Goal: Information Seeking & Learning: Learn about a topic

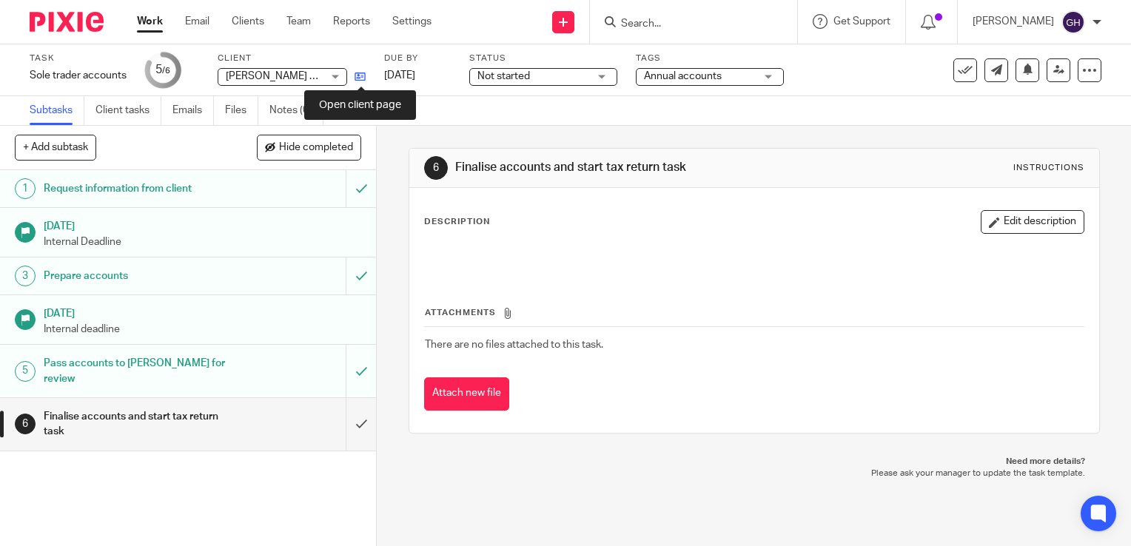
click at [359, 78] on icon at bounding box center [360, 76] width 11 height 11
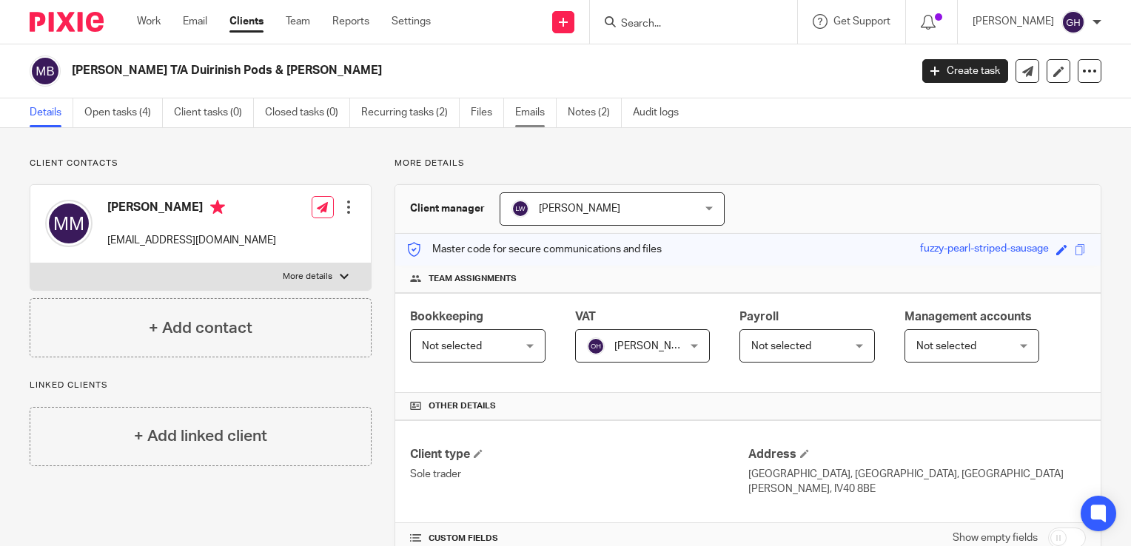
click at [527, 113] on link "Emails" at bounding box center [535, 112] width 41 height 29
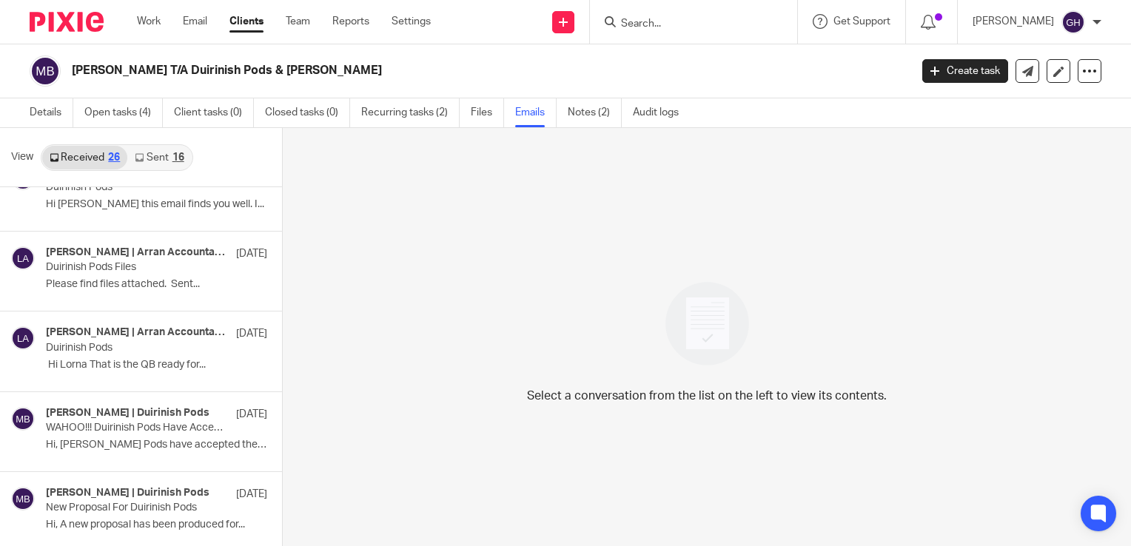
scroll to position [1706, 0]
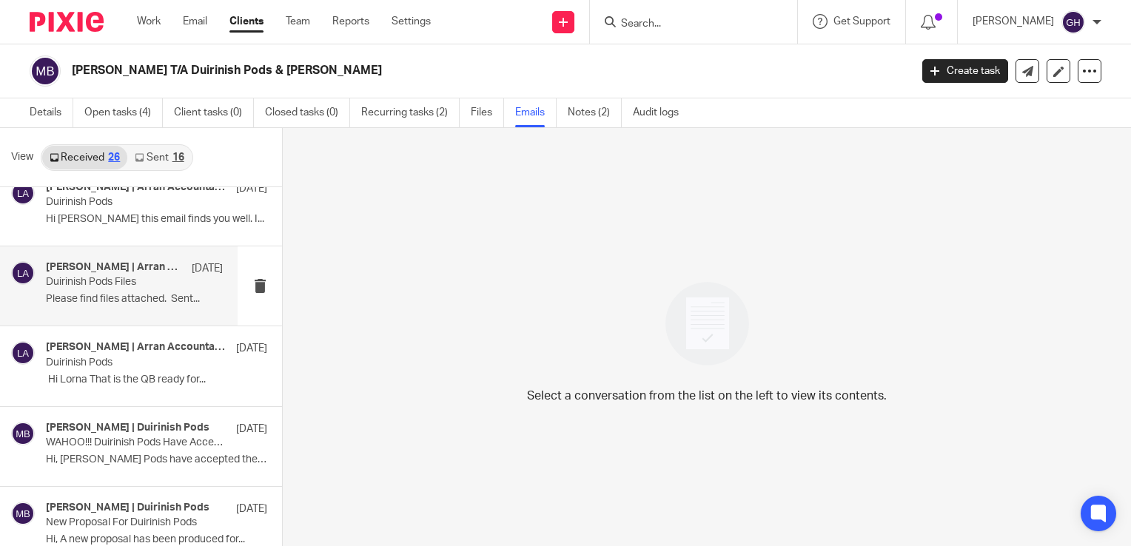
click at [92, 295] on p "Please find files attached. Sent..." at bounding box center [134, 299] width 177 height 13
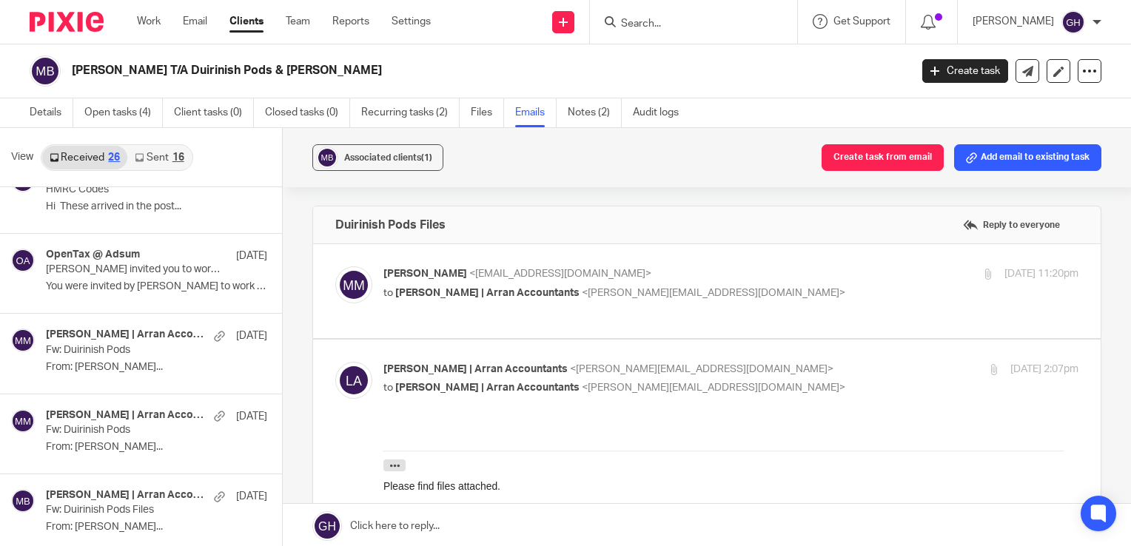
scroll to position [606, 0]
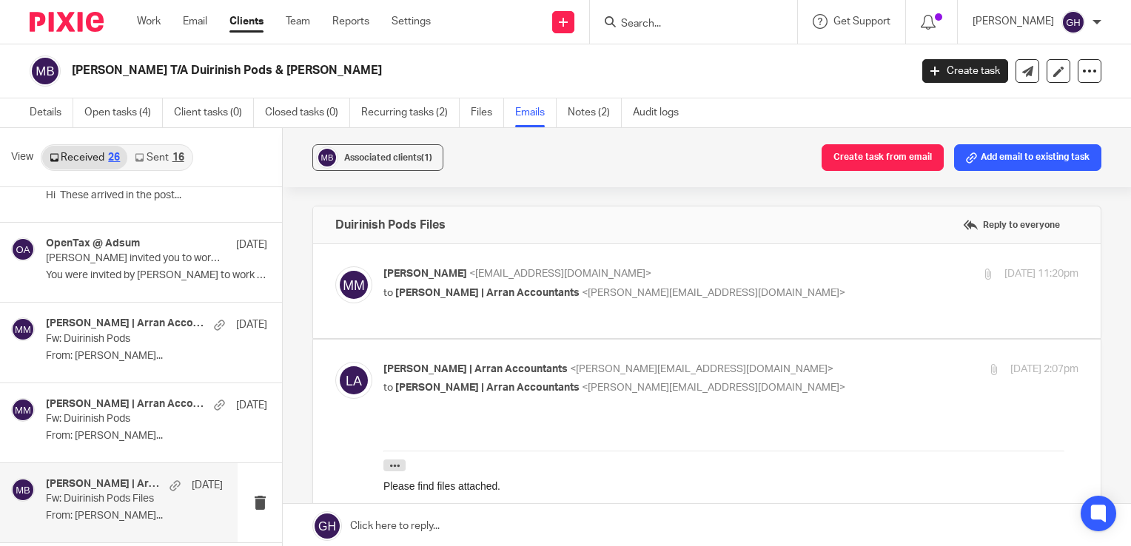
click at [130, 503] on p "Fw: Duirinish Pods Files" at bounding box center [116, 499] width 141 height 13
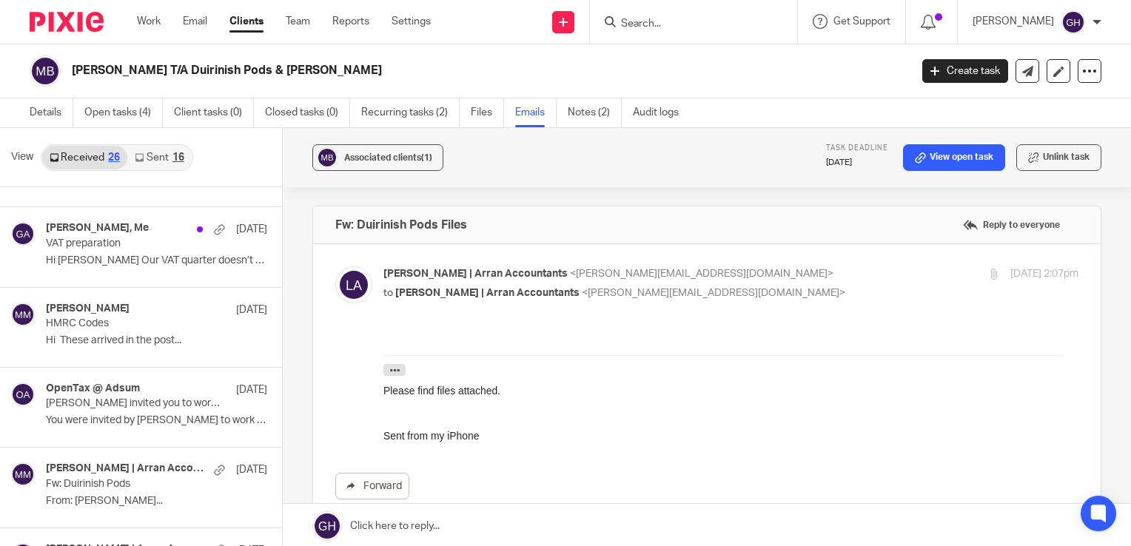
scroll to position [446, 0]
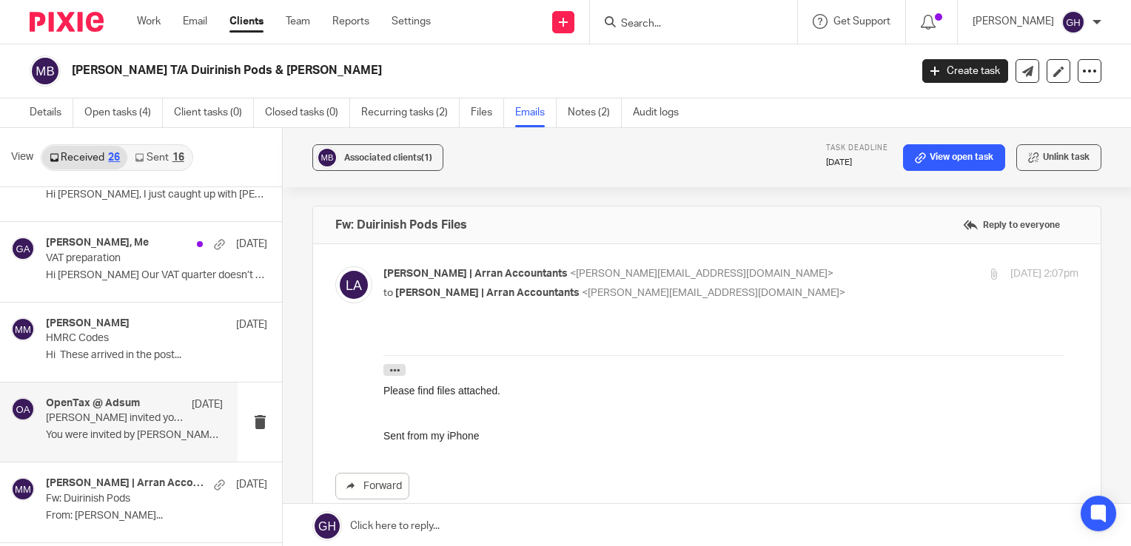
click at [146, 436] on p "You were invited by [PERSON_NAME] to work with..." at bounding box center [134, 435] width 177 height 13
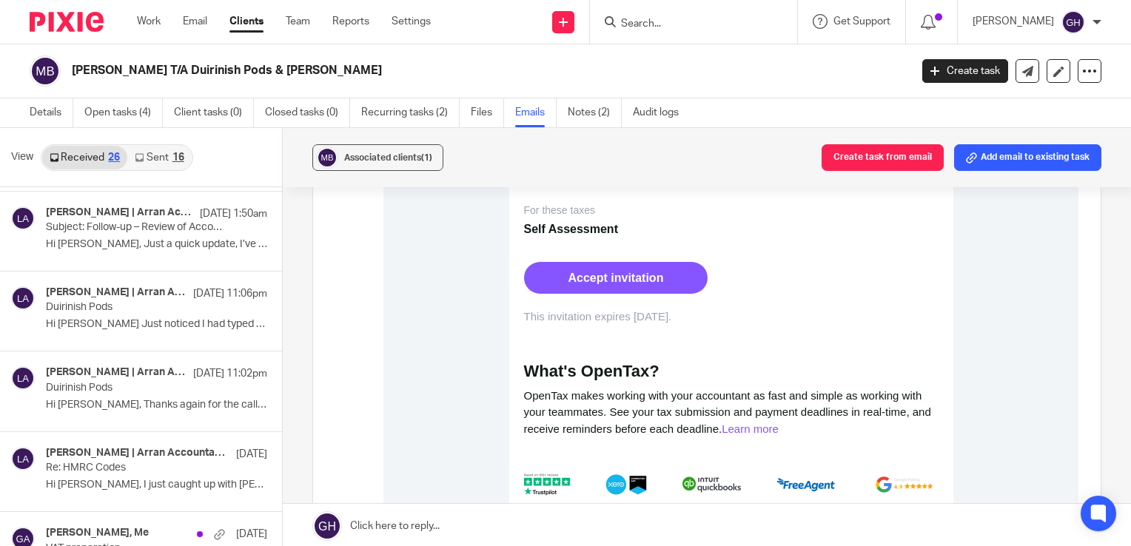
scroll to position [0, 0]
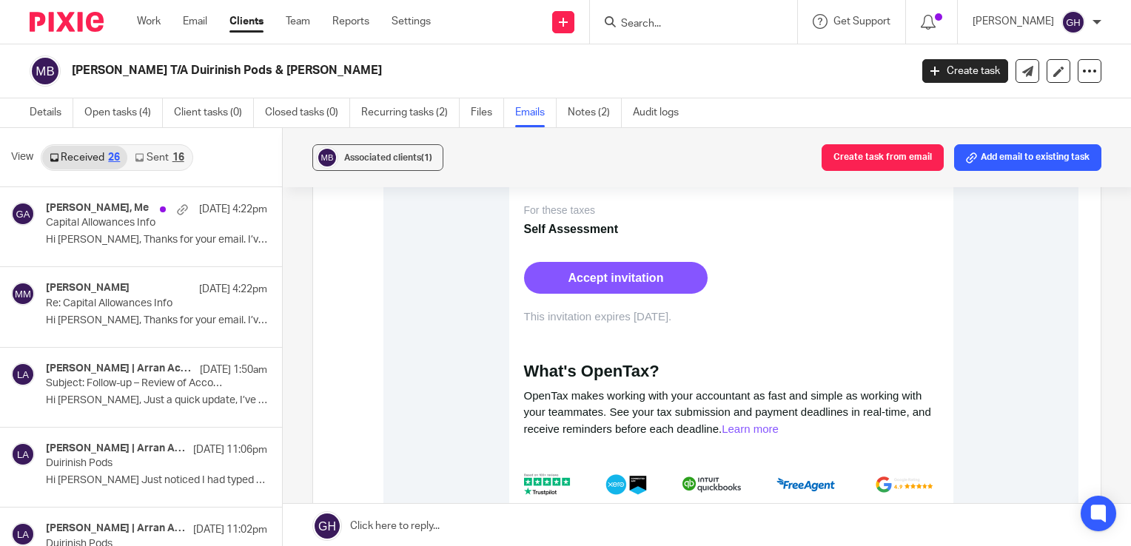
click at [169, 153] on link "Sent 16" at bounding box center [159, 158] width 64 height 24
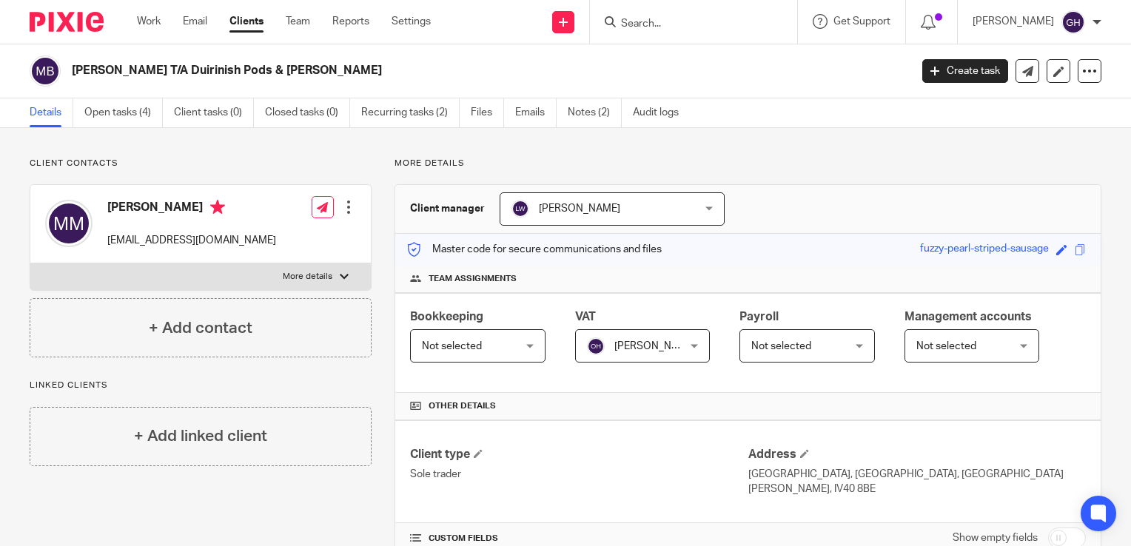
click at [674, 19] on input "Search" at bounding box center [686, 24] width 133 height 13
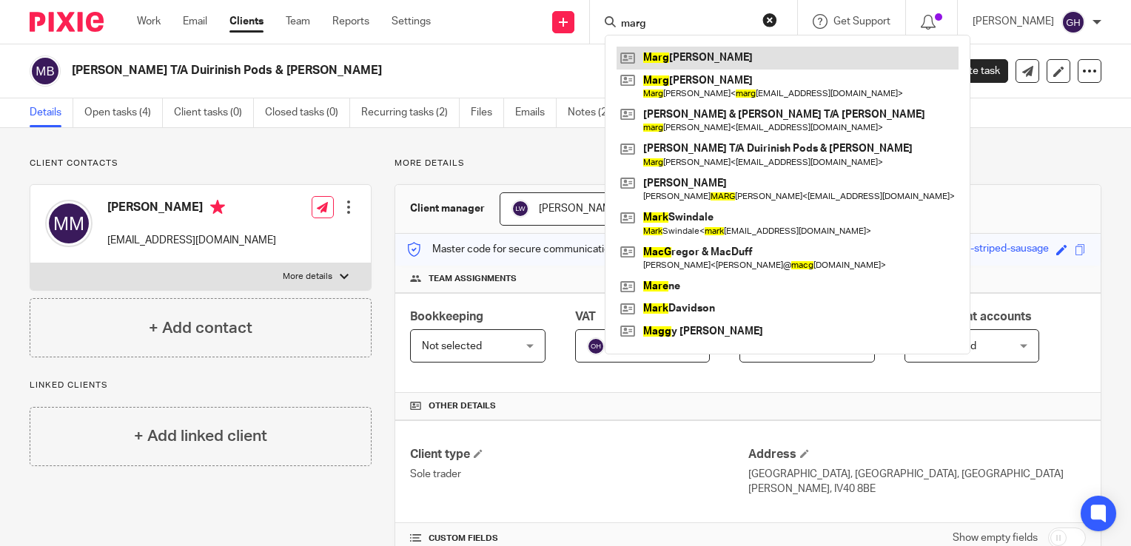
type input "marg"
click at [769, 59] on link at bounding box center [788, 58] width 342 height 22
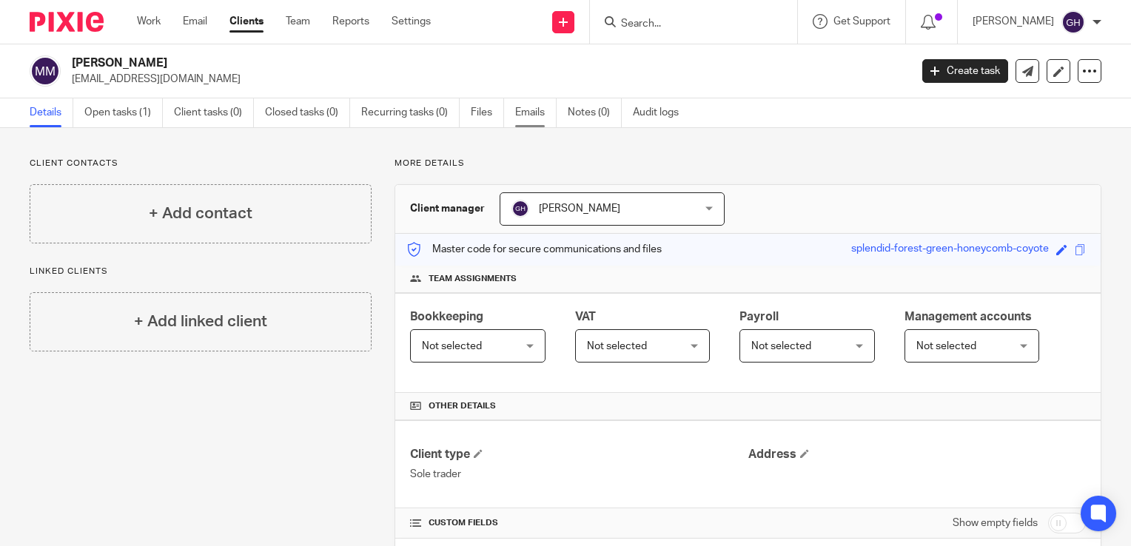
click at [532, 117] on link "Emails" at bounding box center [535, 112] width 41 height 29
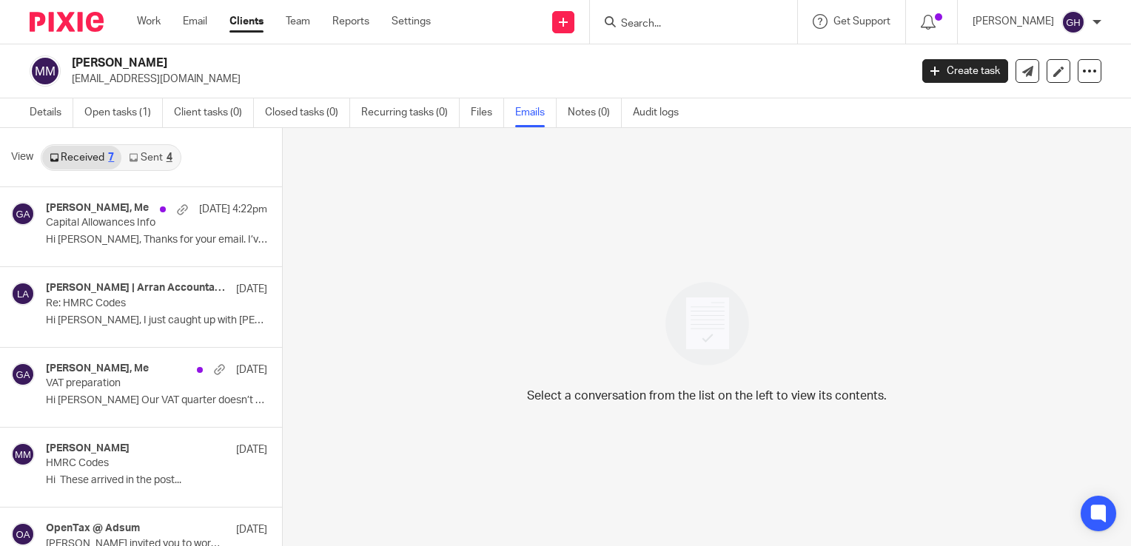
scroll to position [198, 0]
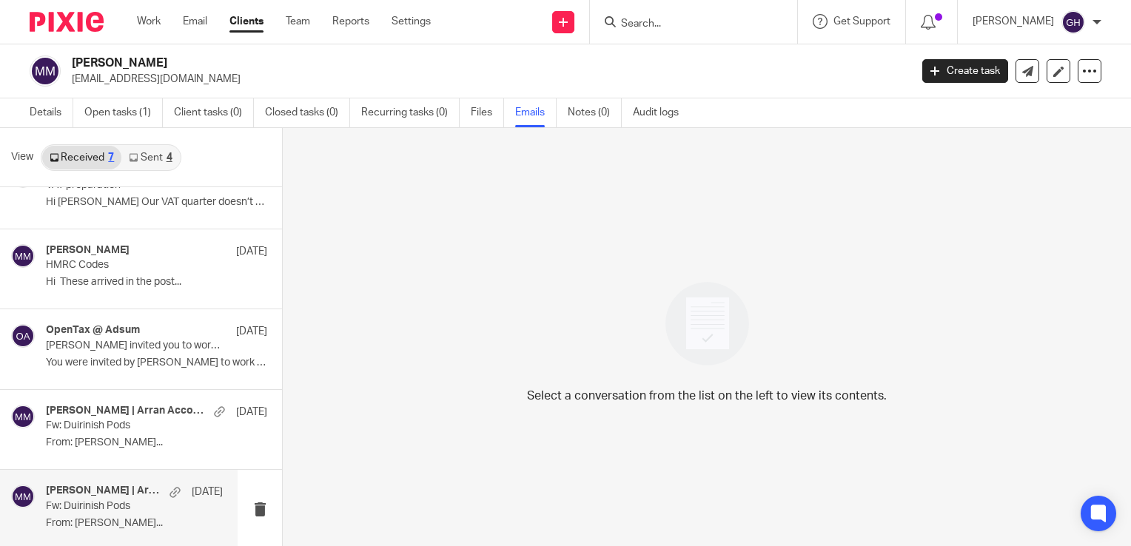
click at [105, 517] on p "From: [PERSON_NAME]..." at bounding box center [134, 523] width 177 height 13
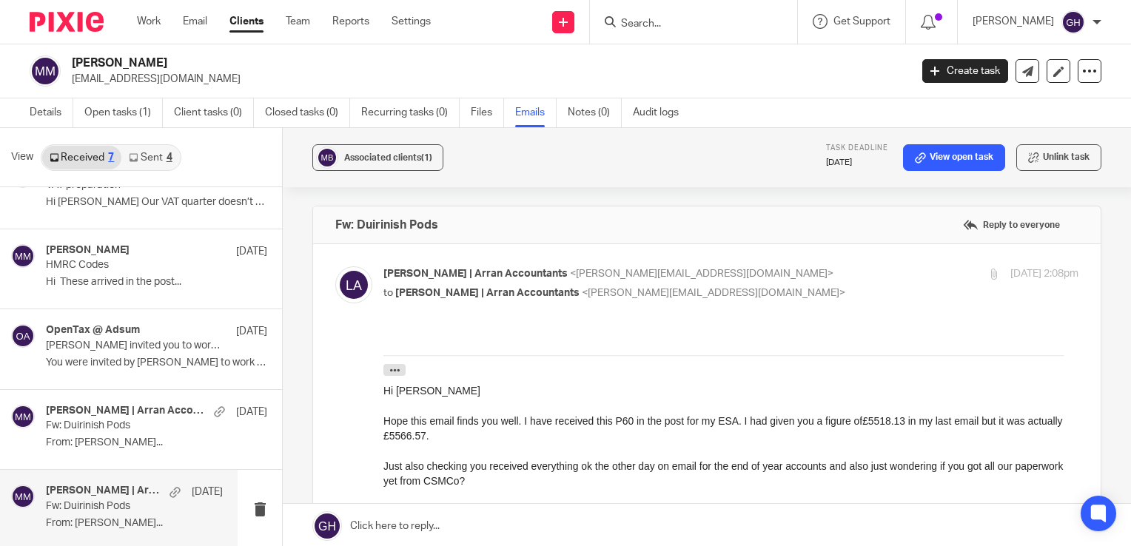
scroll to position [0, 0]
click at [105, 455] on div "[PERSON_NAME] | Arran Accountants [DATE] Fw: Duirinish Pods From: [PERSON_NAME]…" at bounding box center [119, 429] width 238 height 79
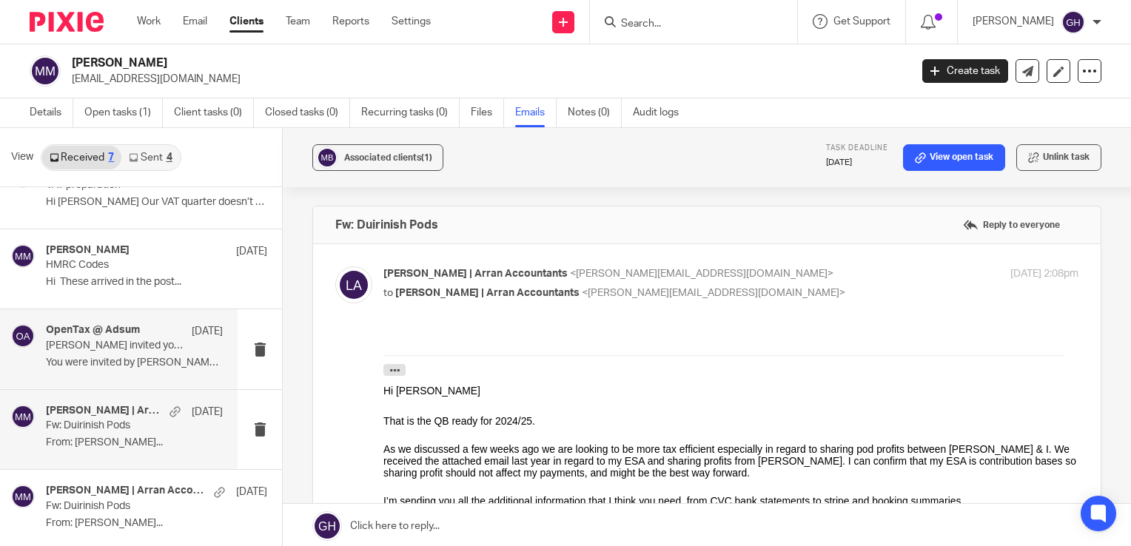
click at [113, 366] on p "You were invited by [PERSON_NAME] to work with..." at bounding box center [134, 363] width 177 height 13
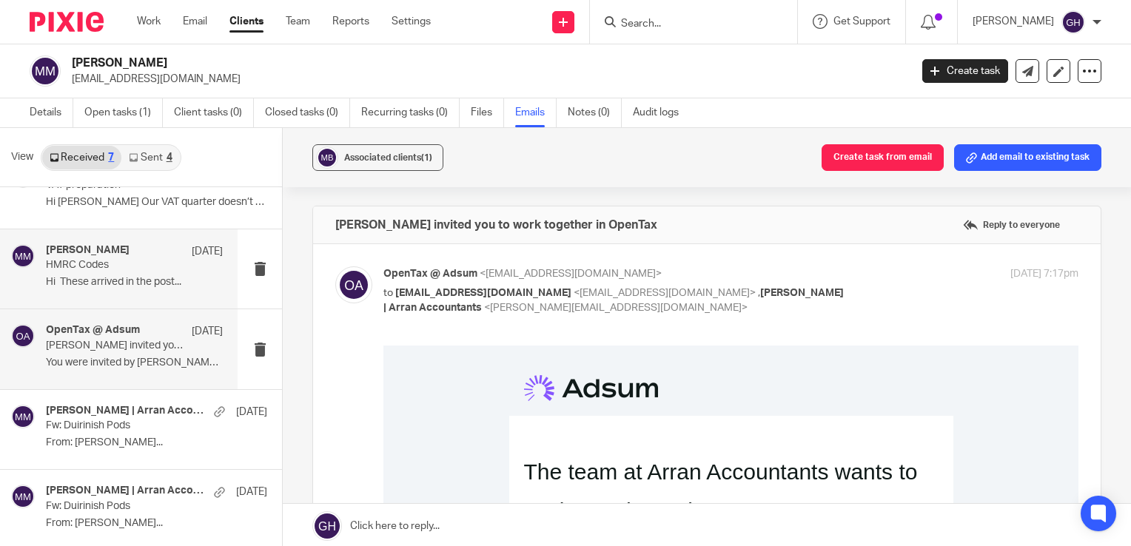
click at [130, 292] on div "[PERSON_NAME] [DATE] HMRC Codes Hi These arrived in the post..." at bounding box center [134, 269] width 177 height 50
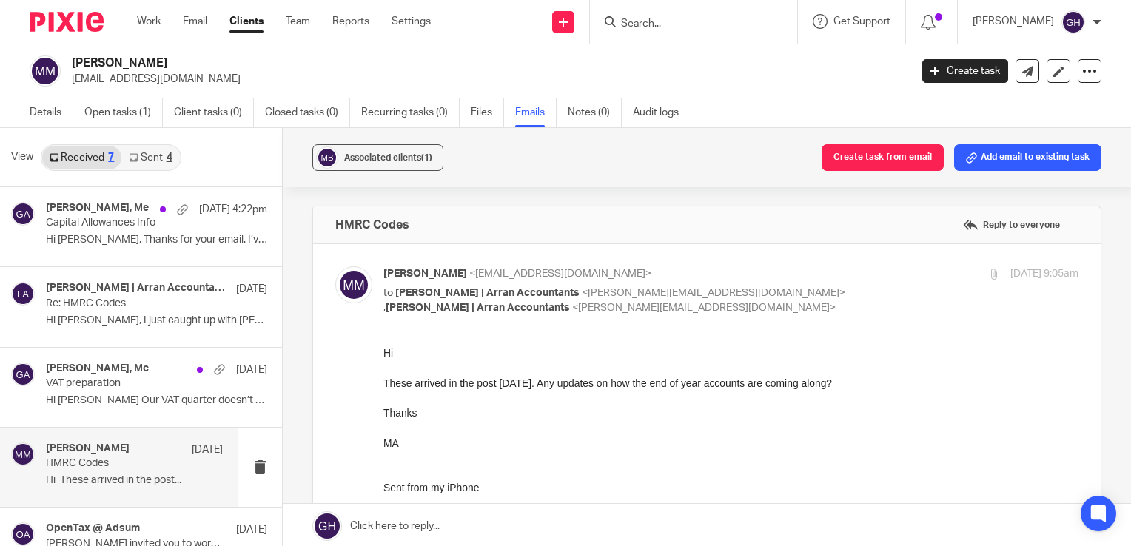
click at [153, 167] on link "Sent 4" at bounding box center [150, 158] width 58 height 24
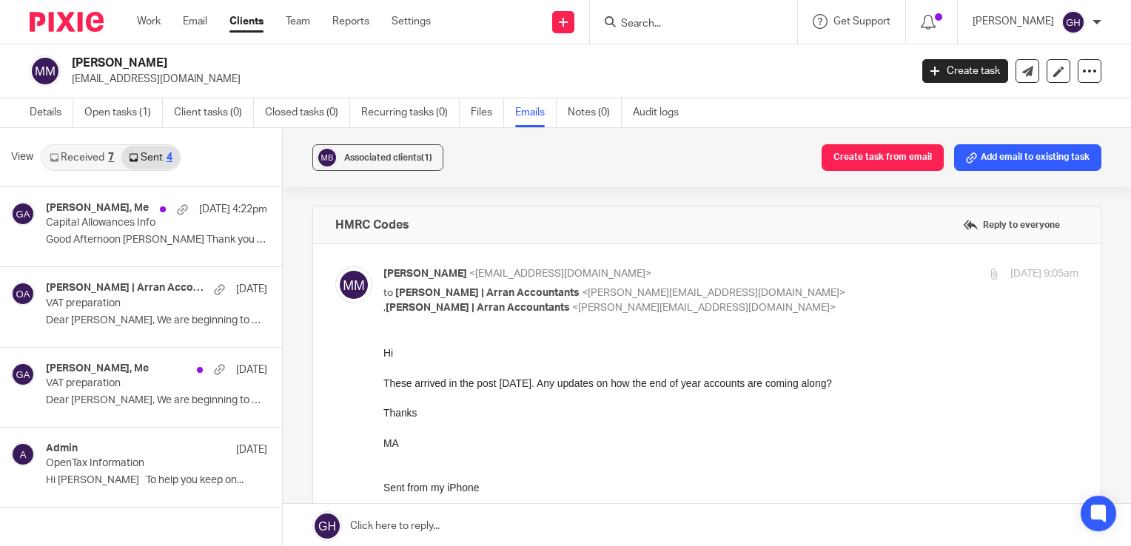
scroll to position [2, 0]
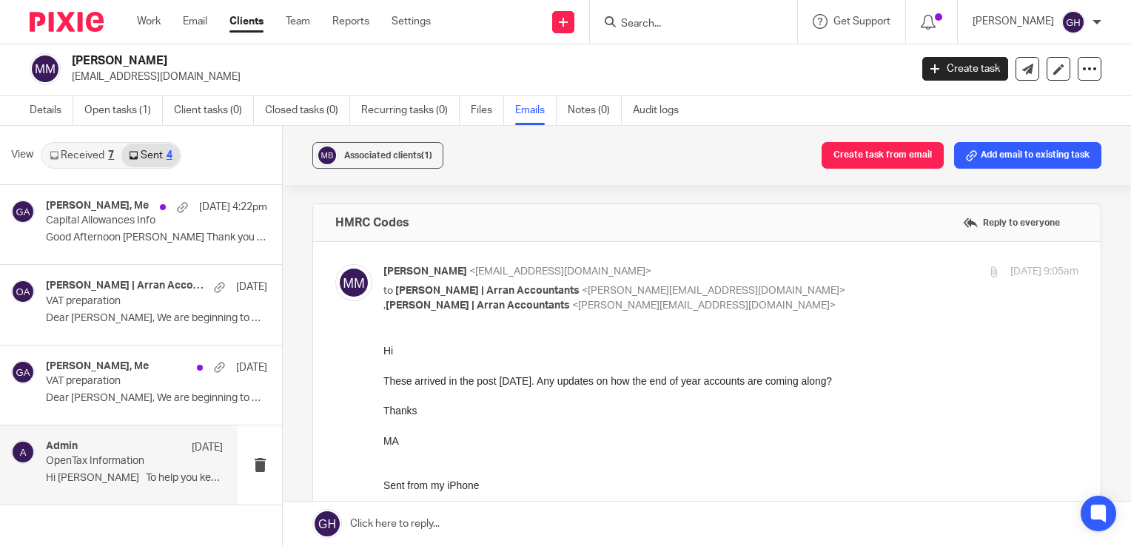
click at [138, 467] on div "Admin [DATE] OpenTax Information Hi [PERSON_NAME] To help you keep on..." at bounding box center [134, 465] width 177 height 50
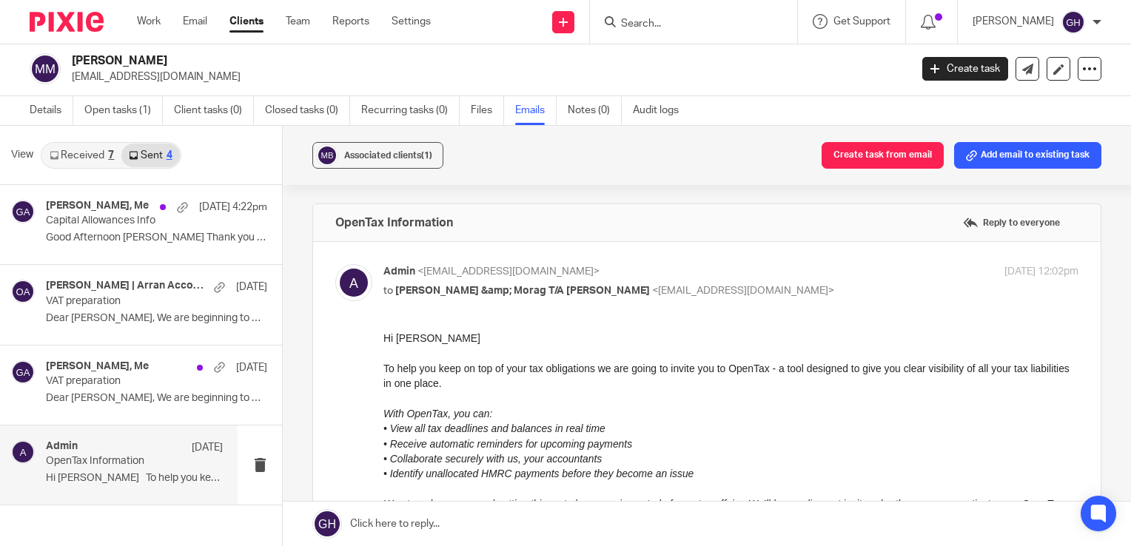
scroll to position [0, 0]
